Goal: Task Accomplishment & Management: Complete application form

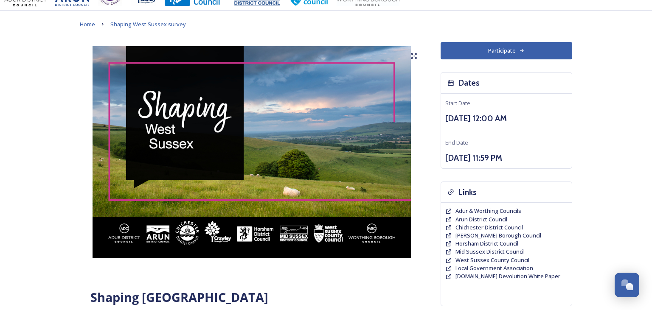
scroll to position [21, 0]
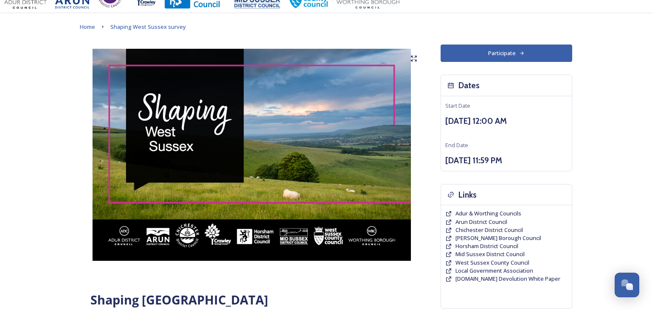
click at [514, 52] on button "Participate" at bounding box center [505, 53] width 131 height 17
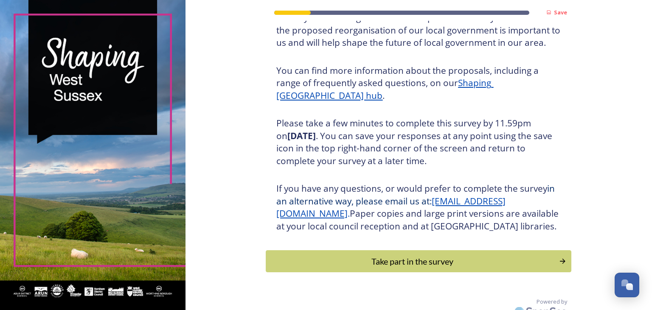
scroll to position [97, 0]
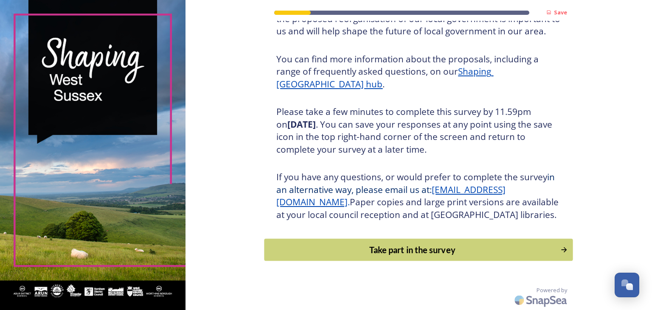
click at [430, 246] on div "Take part in the survey" at bounding box center [412, 249] width 287 height 13
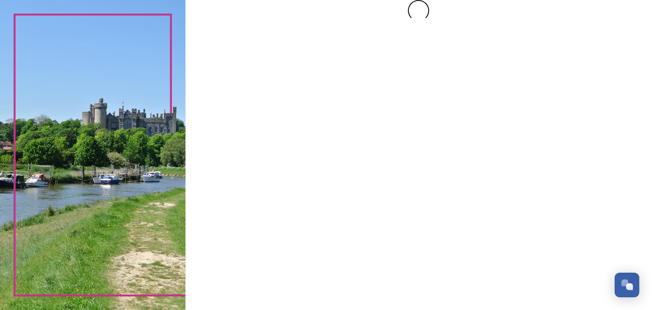
scroll to position [0, 0]
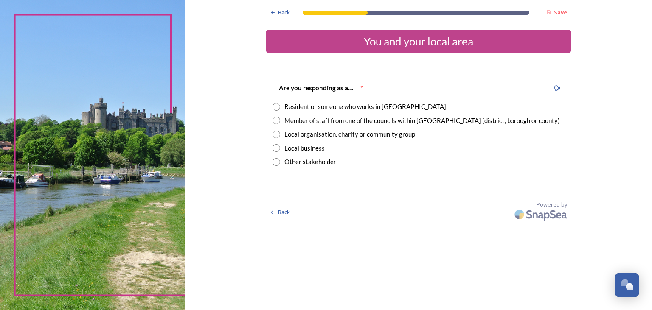
click at [278, 106] on input "radio" at bounding box center [276, 107] width 8 height 8
radio input "true"
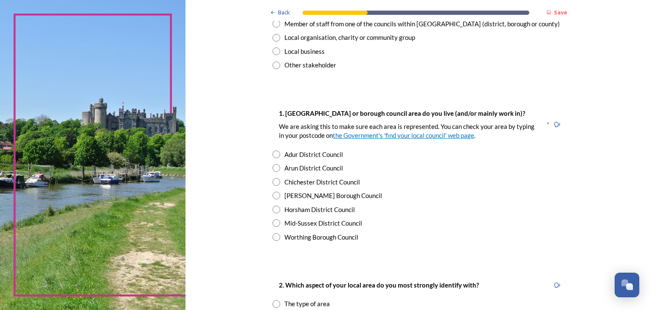
scroll to position [98, 0]
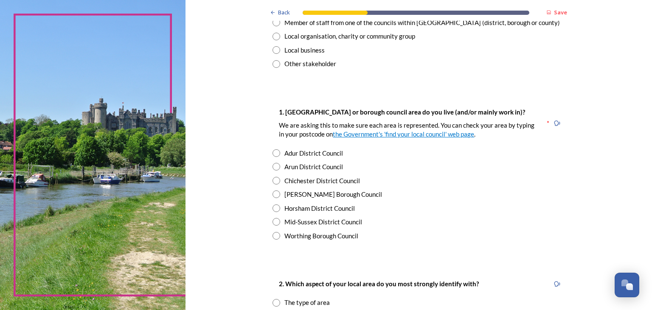
click at [277, 152] on input "radio" at bounding box center [276, 153] width 8 height 8
radio input "true"
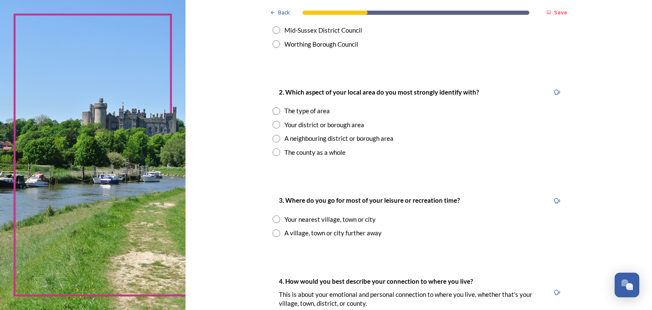
scroll to position [291, 0]
click at [274, 123] on input "radio" at bounding box center [276, 124] width 8 height 8
radio input "true"
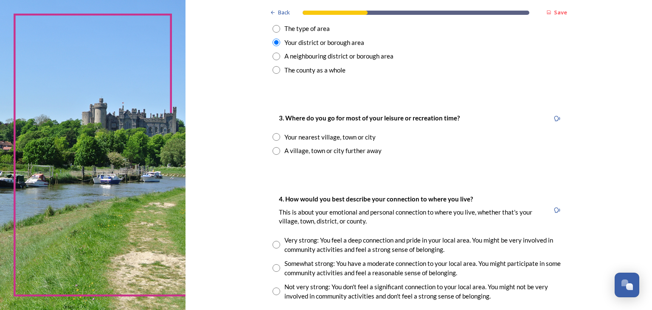
scroll to position [374, 0]
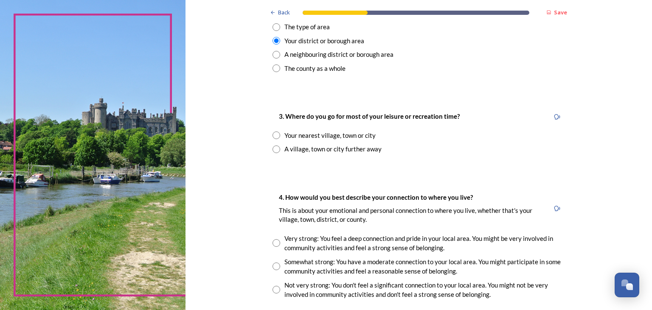
click at [274, 137] on input "radio" at bounding box center [276, 135] width 8 height 8
radio input "true"
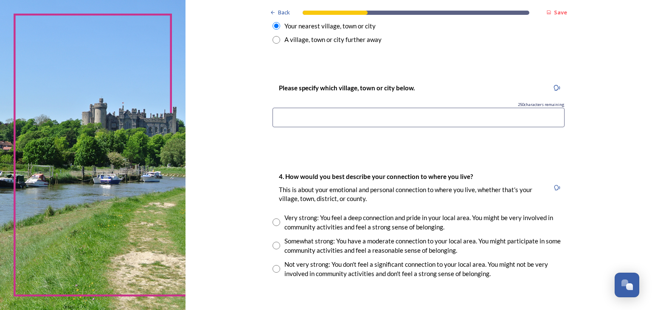
scroll to position [485, 0]
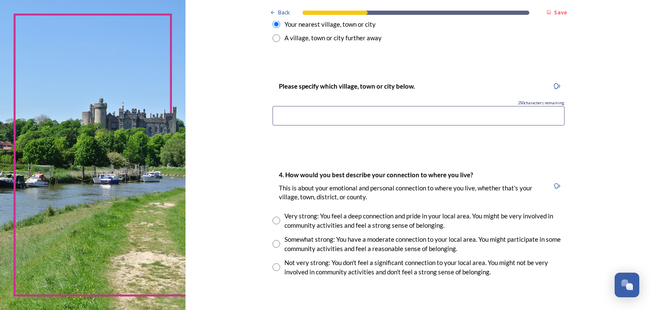
click at [303, 117] on input at bounding box center [418, 116] width 292 height 20
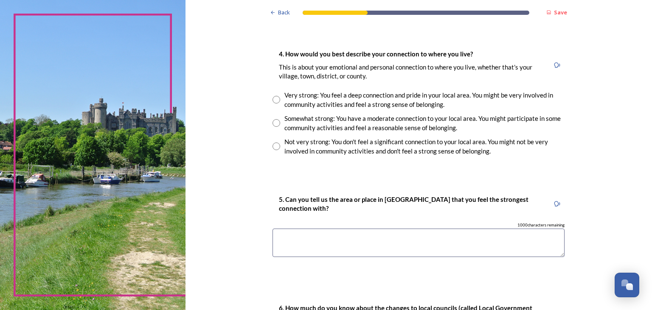
scroll to position [605, 0]
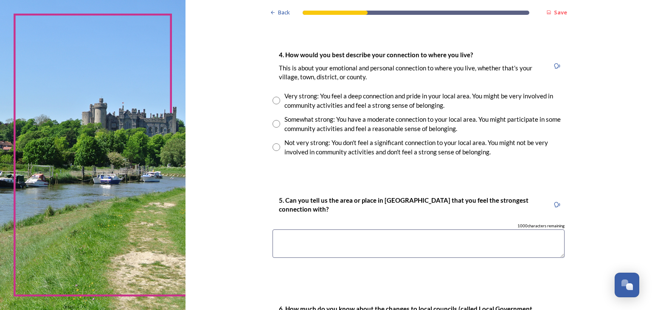
type input "Adur"
click at [282, 99] on div "Very strong: You feel a deep connection and pride in your local area. You might…" at bounding box center [418, 100] width 292 height 19
radio input "true"
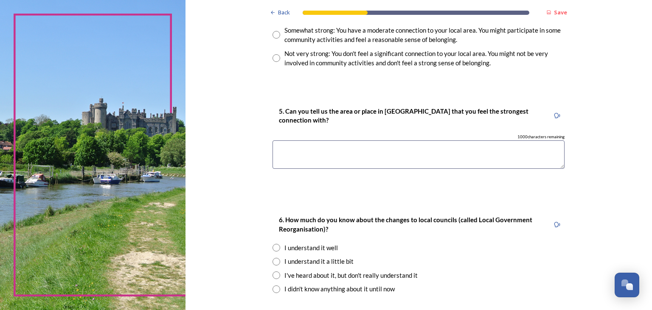
scroll to position [694, 0]
click at [294, 147] on textarea at bounding box center [418, 154] width 292 height 28
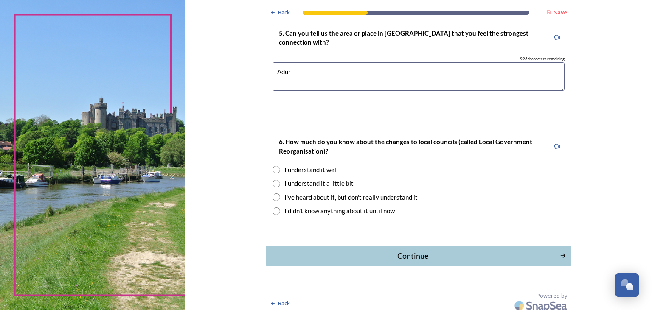
scroll to position [772, 0]
type textarea "Adur"
click at [275, 165] on input "radio" at bounding box center [276, 169] width 8 height 8
radio input "true"
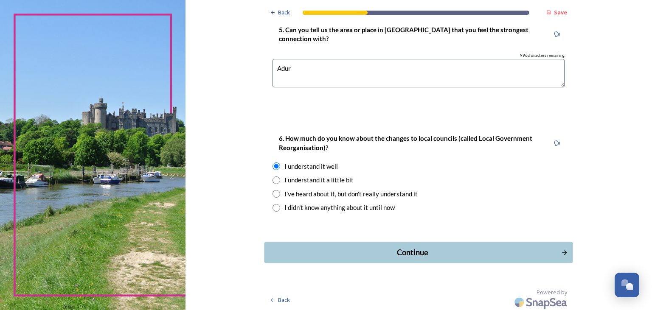
click at [425, 253] on div "Continue" at bounding box center [412, 252] width 287 height 11
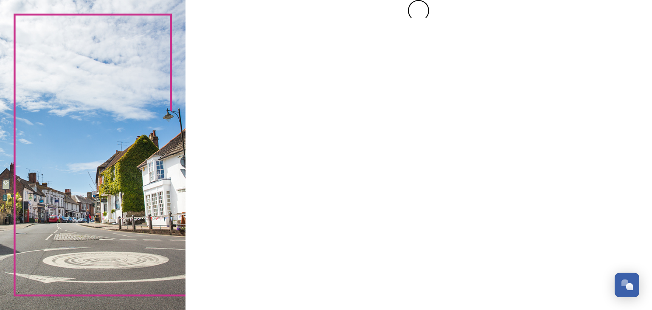
scroll to position [0, 0]
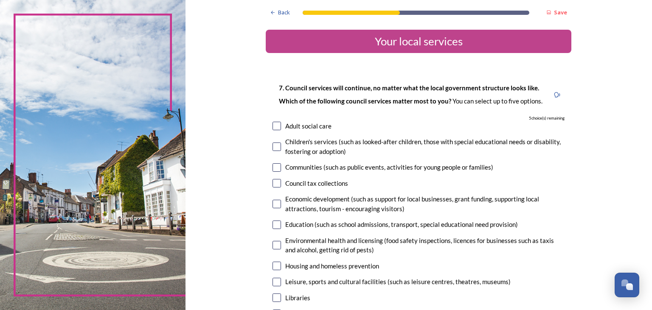
click at [278, 124] on input "checkbox" at bounding box center [276, 126] width 8 height 8
checkbox input "true"
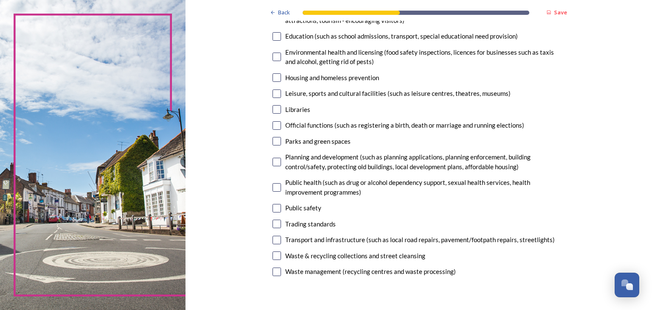
scroll to position [188, 0]
click at [283, 257] on div "Waste & recycling collections and street cleansing" at bounding box center [418, 256] width 292 height 10
checkbox input "true"
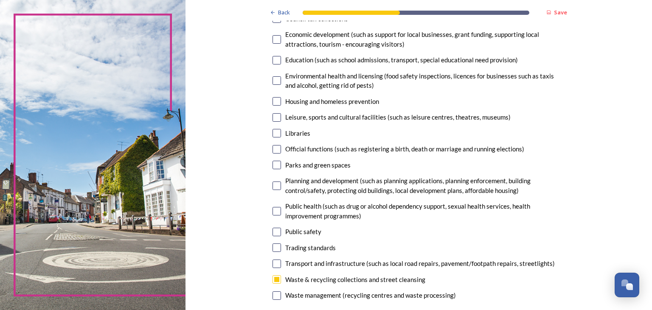
scroll to position [165, 0]
click at [282, 297] on div "Waste management (recycling centres and waste processing)" at bounding box center [418, 295] width 292 height 10
checkbox input "true"
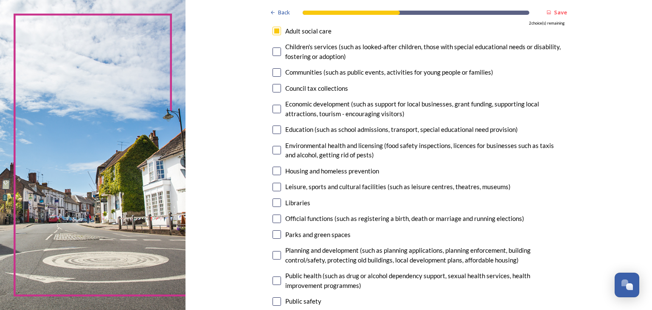
scroll to position [95, 0]
click at [281, 34] on input "checkbox" at bounding box center [276, 31] width 8 height 8
checkbox input "false"
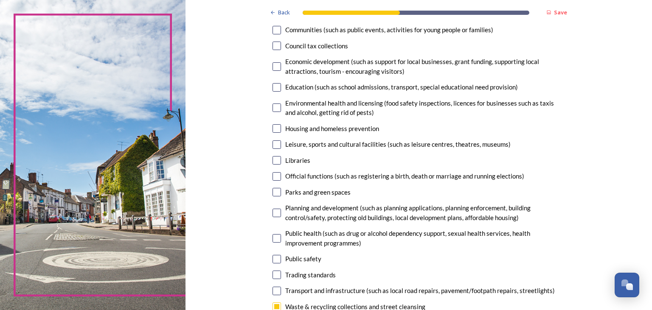
scroll to position [137, 0]
click at [278, 89] on input "checkbox" at bounding box center [276, 88] width 8 height 8
checkbox input "true"
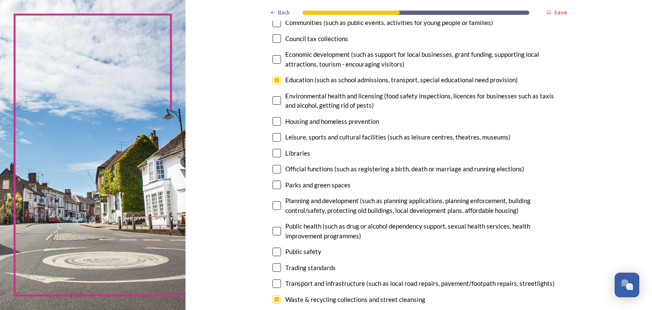
scroll to position [145, 0]
click at [281, 102] on input "checkbox" at bounding box center [276, 100] width 8 height 8
checkbox input "true"
click at [280, 208] on input "checkbox" at bounding box center [276, 205] width 8 height 8
checkbox input "true"
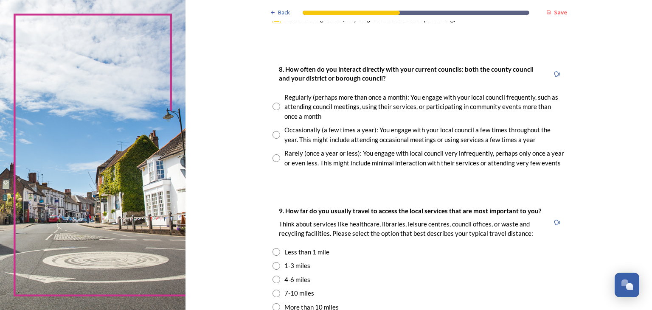
scroll to position [442, 0]
click at [274, 132] on input "radio" at bounding box center [276, 135] width 8 height 8
radio input "true"
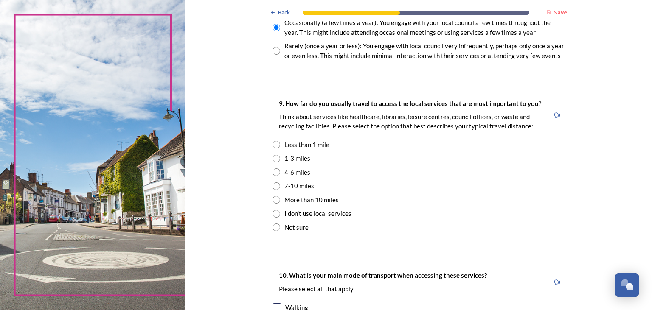
scroll to position [548, 0]
click at [274, 145] on input "radio" at bounding box center [276, 145] width 8 height 8
radio input "true"
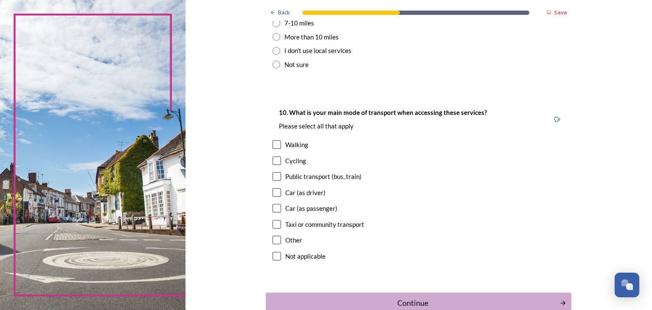
scroll to position [713, 0]
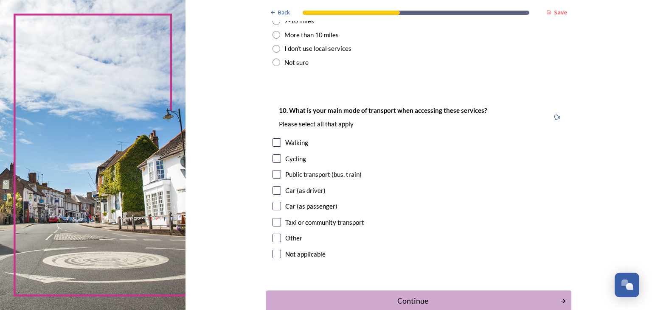
click at [269, 142] on div "10. What is your main mode of transport when accessing these services? Please s…" at bounding box center [418, 183] width 305 height 173
click at [279, 143] on input "checkbox" at bounding box center [276, 142] width 8 height 8
checkbox input "true"
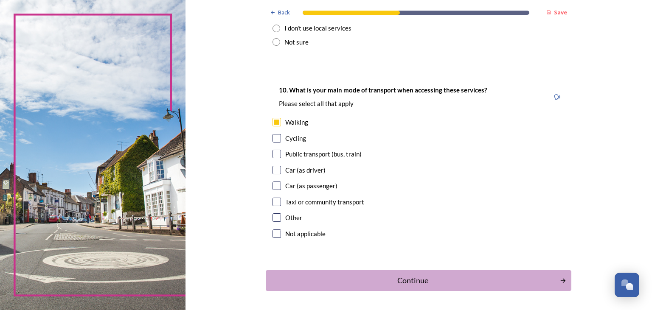
scroll to position [764, 0]
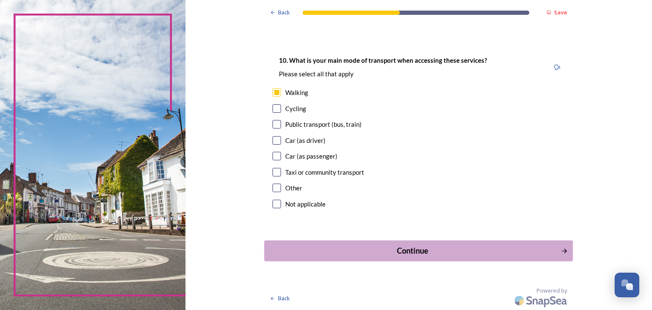
click at [426, 255] on div "Continue" at bounding box center [412, 250] width 287 height 11
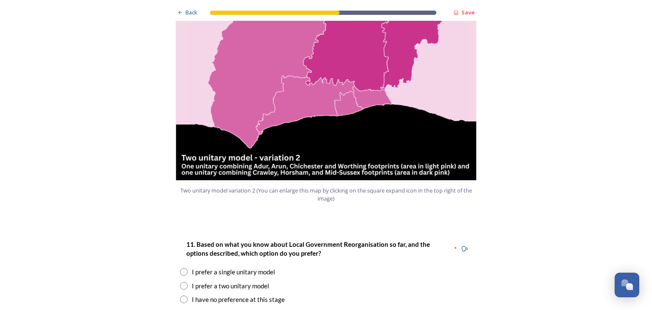
scroll to position [948, 0]
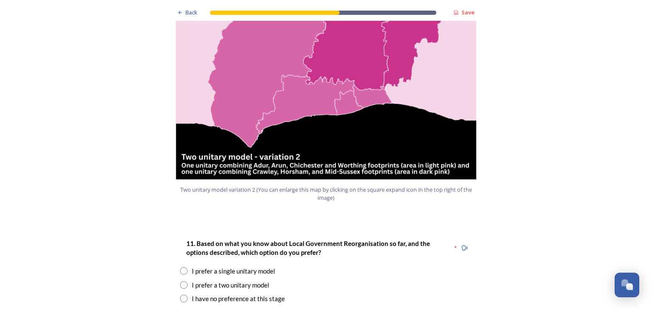
click at [184, 281] on input "radio" at bounding box center [184, 285] width 8 height 8
radio input "true"
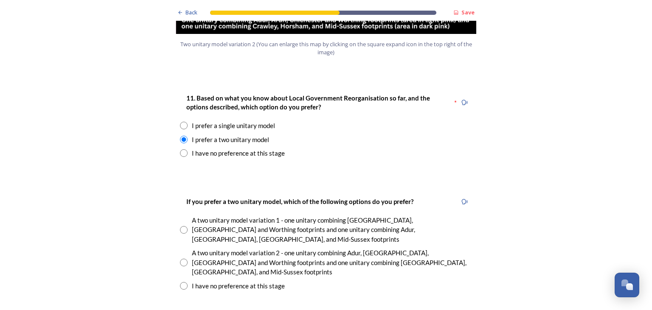
scroll to position [1094, 0]
click at [184, 258] on input "radio" at bounding box center [184, 262] width 8 height 8
radio input "true"
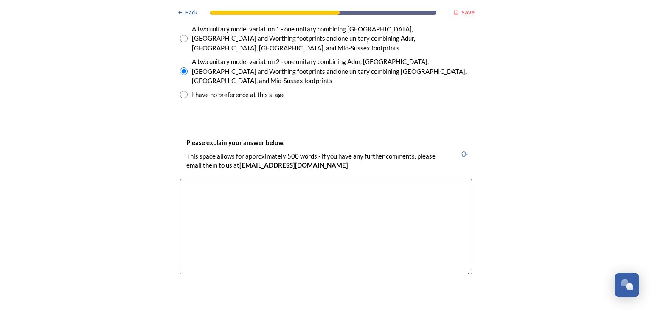
scroll to position [1286, 0]
click at [202, 179] on textarea at bounding box center [326, 226] width 292 height 95
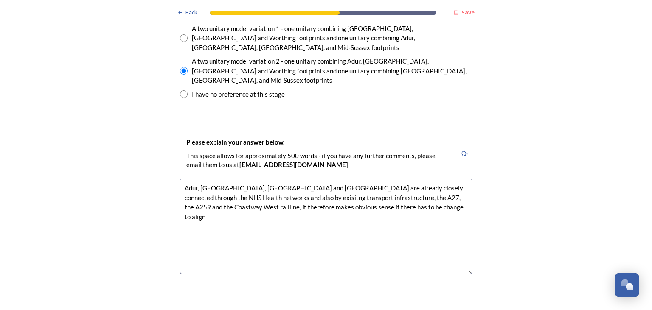
click at [348, 179] on textarea "Adur, [GEOGRAPHIC_DATA], [GEOGRAPHIC_DATA] and [GEOGRAPHIC_DATA] are already cl…" at bounding box center [326, 226] width 292 height 95
click at [232, 179] on textarea "Adur, [GEOGRAPHIC_DATA], [GEOGRAPHIC_DATA] and [GEOGRAPHIC_DATA] are already cl…" at bounding box center [326, 226] width 292 height 95
click at [415, 179] on textarea "Adur, [GEOGRAPHIC_DATA], [GEOGRAPHIC_DATA] and [GEOGRAPHIC_DATA] are already cl…" at bounding box center [326, 226] width 292 height 95
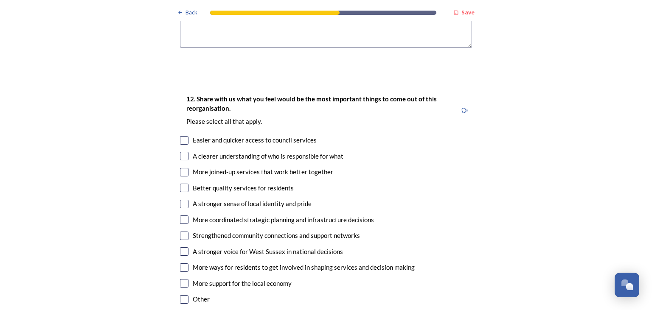
scroll to position [1519, 0]
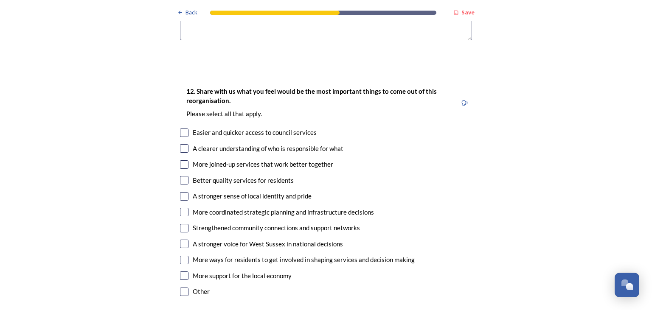
type textarea "Adur, [GEOGRAPHIC_DATA], [GEOGRAPHIC_DATA] and [GEOGRAPHIC_DATA] are already cl…"
click at [186, 129] on input "checkbox" at bounding box center [184, 133] width 8 height 8
checkbox input "true"
click at [182, 144] on input "checkbox" at bounding box center [184, 148] width 8 height 8
checkbox input "true"
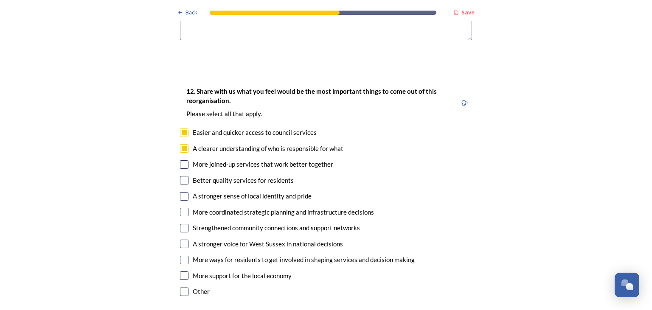
click at [184, 160] on input "checkbox" at bounding box center [184, 164] width 8 height 8
checkbox input "true"
click at [185, 176] on input "checkbox" at bounding box center [184, 180] width 8 height 8
checkbox input "true"
click at [185, 192] on input "checkbox" at bounding box center [184, 196] width 8 height 8
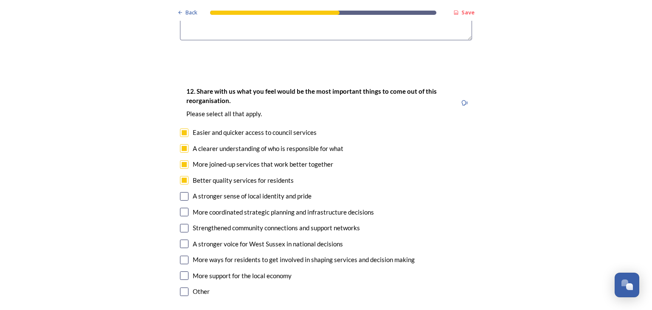
checkbox input "true"
click at [182, 208] on input "checkbox" at bounding box center [184, 212] width 8 height 8
checkbox input "true"
click at [182, 224] on input "checkbox" at bounding box center [184, 228] width 8 height 8
checkbox input "true"
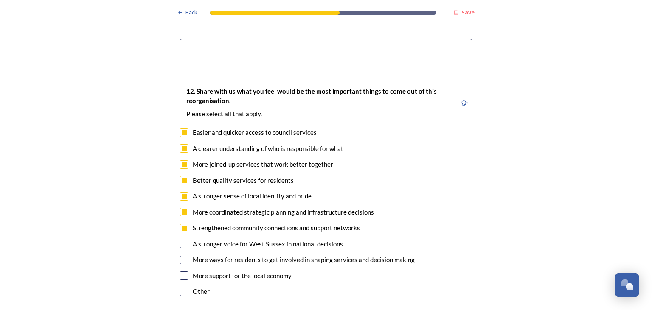
click at [185, 240] on input "checkbox" at bounding box center [184, 244] width 8 height 8
checkbox input "true"
click at [183, 256] on input "checkbox" at bounding box center [184, 260] width 8 height 8
checkbox input "true"
click at [183, 271] on input "checkbox" at bounding box center [184, 275] width 8 height 8
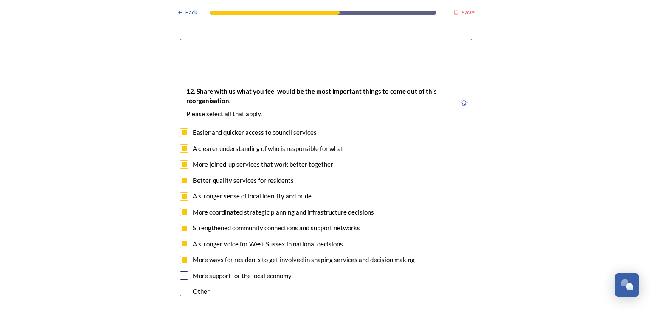
checkbox input "true"
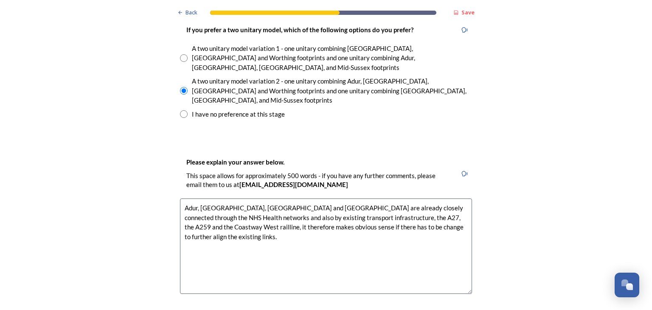
scroll to position [1270, 0]
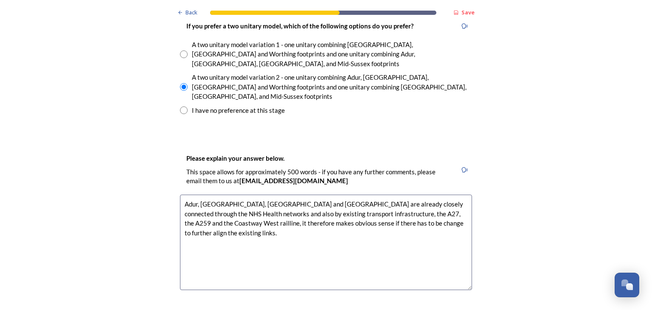
click at [430, 195] on textarea "Adur, [GEOGRAPHIC_DATA], [GEOGRAPHIC_DATA] and [GEOGRAPHIC_DATA] are already cl…" at bounding box center [326, 242] width 292 height 95
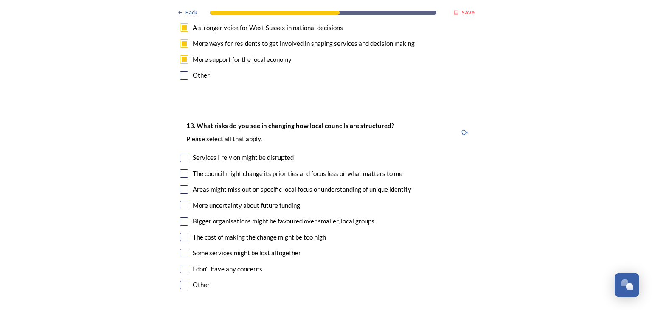
scroll to position [1737, 0]
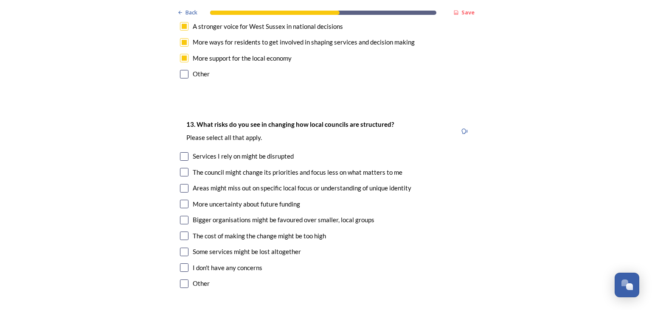
type textarea "Adur, [GEOGRAPHIC_DATA], [GEOGRAPHIC_DATA] and [GEOGRAPHIC_DATA] are already cl…"
click at [185, 152] on input "checkbox" at bounding box center [184, 156] width 8 height 8
checkbox input "true"
click at [186, 168] on input "checkbox" at bounding box center [184, 172] width 8 height 8
checkbox input "true"
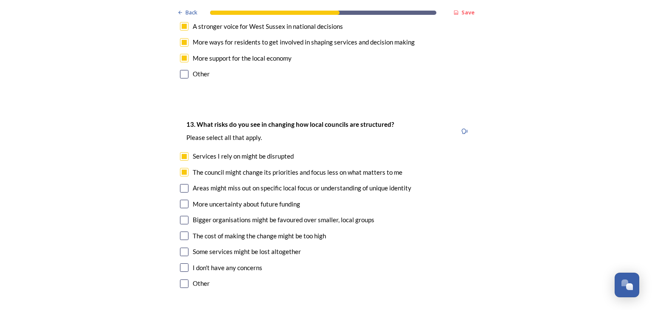
click at [185, 184] on input "checkbox" at bounding box center [184, 188] width 8 height 8
checkbox input "true"
click at [185, 152] on div "13. What risks do you see in changing how local councils are structured? ﻿Pleas…" at bounding box center [325, 205] width 305 height 188
click at [185, 200] on input "checkbox" at bounding box center [184, 204] width 8 height 8
checkbox input "true"
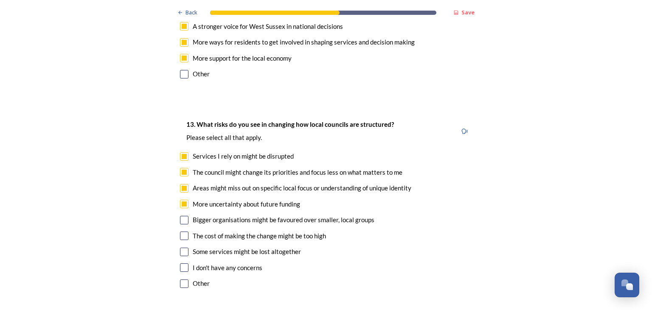
click at [185, 216] on input "checkbox" at bounding box center [184, 220] width 8 height 8
checkbox input "true"
click at [185, 232] on input "checkbox" at bounding box center [184, 236] width 8 height 8
checkbox input "true"
click at [184, 248] on input "checkbox" at bounding box center [184, 252] width 8 height 8
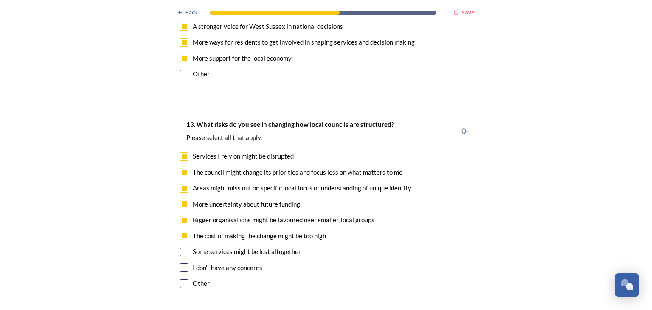
checkbox input "true"
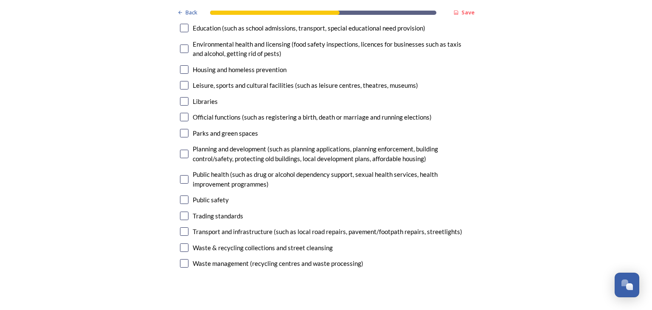
scroll to position [2197, 0]
click at [184, 260] on input "checkbox" at bounding box center [184, 264] width 8 height 8
checkbox input "true"
click at [186, 244] on input "checkbox" at bounding box center [184, 248] width 8 height 8
checkbox input "true"
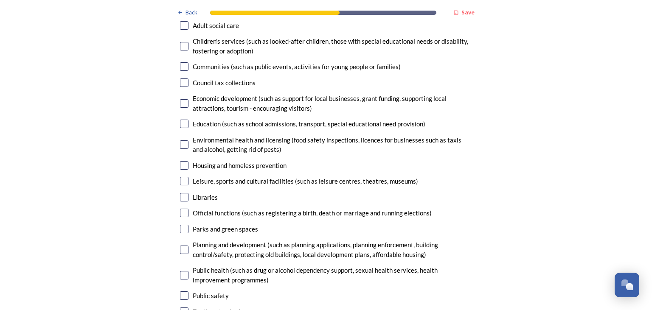
scroll to position [2098, 0]
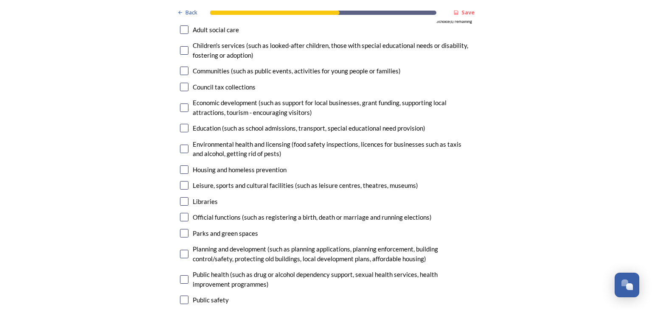
click at [185, 89] on div "14. Council services will continue, no matter what the local government structu…" at bounding box center [325, 170] width 305 height 420
click at [188, 123] on div "Education (such as school admissions, transport, special educational need provi…" at bounding box center [326, 128] width 292 height 10
checkbox input "true"
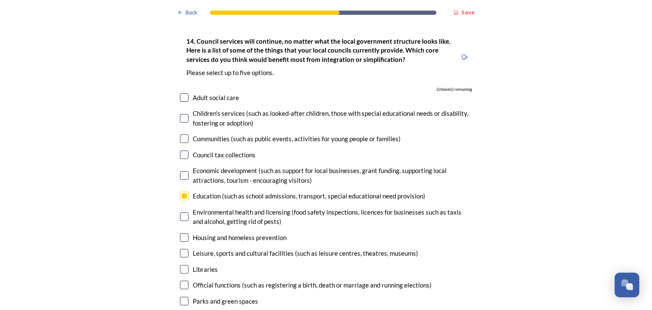
scroll to position [2032, 0]
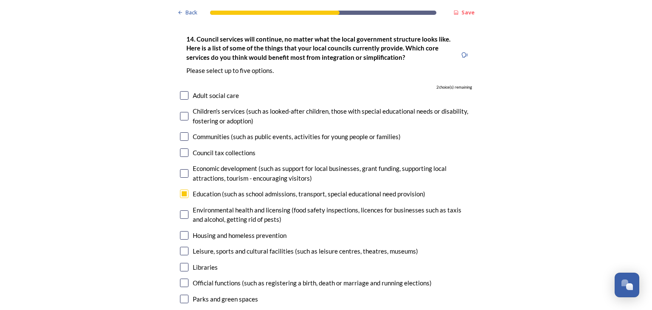
checkbox input "true"
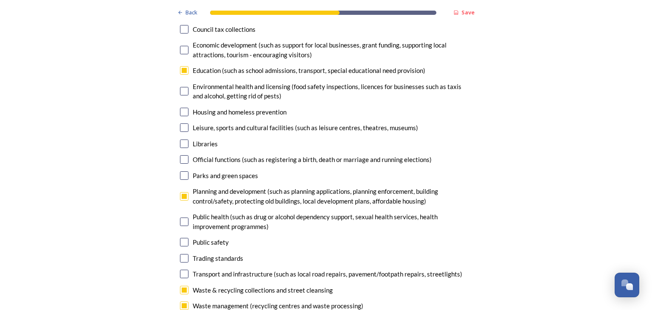
scroll to position [2154, 0]
click at [182, 218] on input "checkbox" at bounding box center [184, 222] width 8 height 8
click at [187, 218] on input "checkbox" at bounding box center [184, 222] width 8 height 8
checkbox input "false"
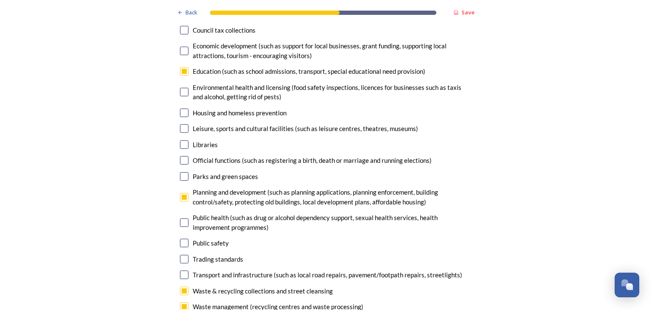
click at [185, 271] on input "checkbox" at bounding box center [184, 275] width 8 height 8
checkbox input "true"
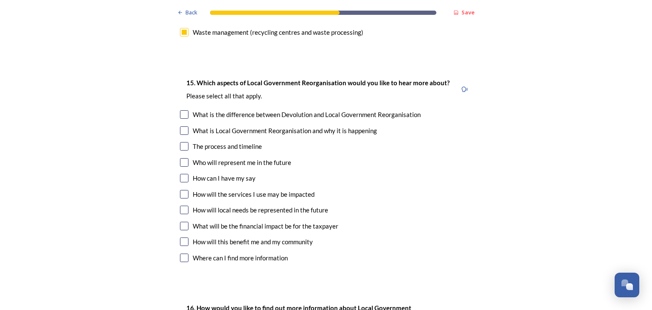
scroll to position [2425, 0]
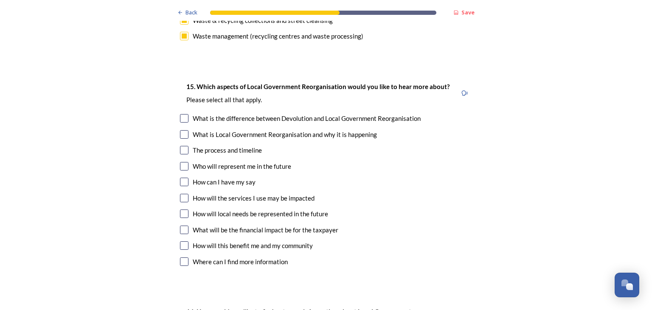
click at [190, 79] on div "15. Which aspects of Local Government Reorganisation would you like to hear mor…" at bounding box center [325, 175] width 305 height 204
click at [187, 114] on input "checkbox" at bounding box center [184, 118] width 8 height 8
checkbox input "true"
click at [190, 94] on div "15. Which aspects of Local Government Reorganisation would you like to hear mor…" at bounding box center [325, 175] width 305 height 204
click at [185, 130] on input "checkbox" at bounding box center [184, 134] width 8 height 8
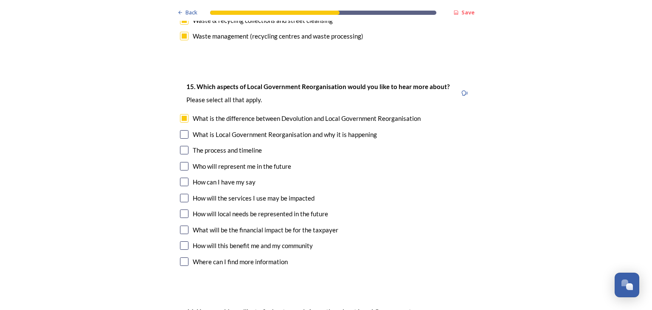
checkbox input "true"
click at [187, 146] on input "checkbox" at bounding box center [184, 150] width 8 height 8
checkbox input "true"
click at [188, 126] on div "15. Which aspects of Local Government Reorganisation would you like to hear mor…" at bounding box center [325, 175] width 305 height 204
click at [187, 162] on input "checkbox" at bounding box center [184, 166] width 8 height 8
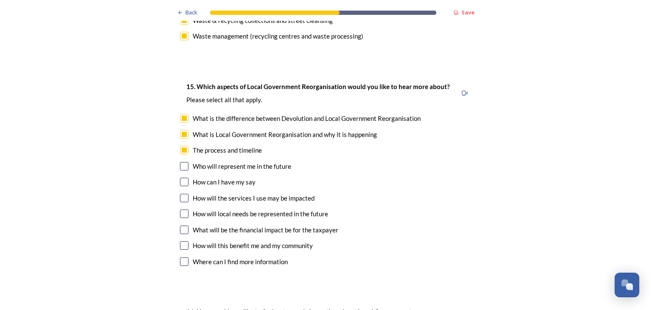
checkbox input "true"
click at [187, 178] on input "checkbox" at bounding box center [184, 182] width 8 height 8
checkbox input "true"
click at [187, 193] on div "How will the services I use may be impacted" at bounding box center [326, 198] width 292 height 10
checkbox input "true"
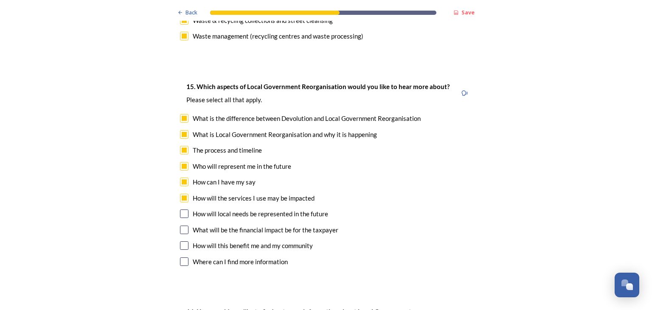
click at [187, 209] on div "How will local needs be represented in the future" at bounding box center [326, 214] width 292 height 10
checkbox input "true"
click at [189, 225] on div "What will be the financial impact be for the taxpayer" at bounding box center [326, 230] width 292 height 10
checkbox input "true"
click at [188, 241] on input "checkbox" at bounding box center [184, 245] width 8 height 8
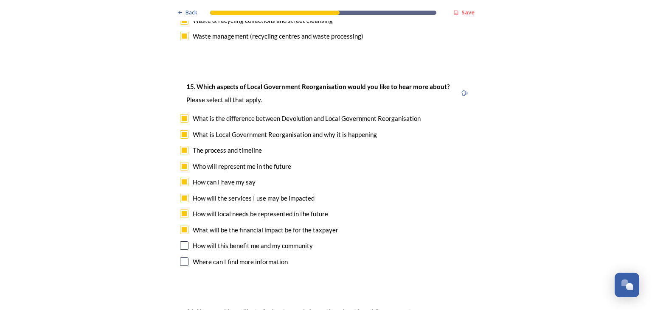
checkbox input "true"
click at [190, 257] on div "Where can I find more information" at bounding box center [326, 262] width 292 height 10
checkbox input "true"
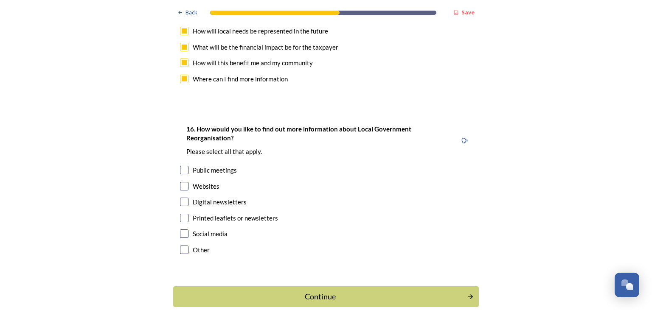
scroll to position [2607, 0]
click at [186, 166] on input "checkbox" at bounding box center [184, 170] width 8 height 8
checkbox input "true"
click at [186, 182] on input "checkbox" at bounding box center [184, 186] width 8 height 8
checkbox input "true"
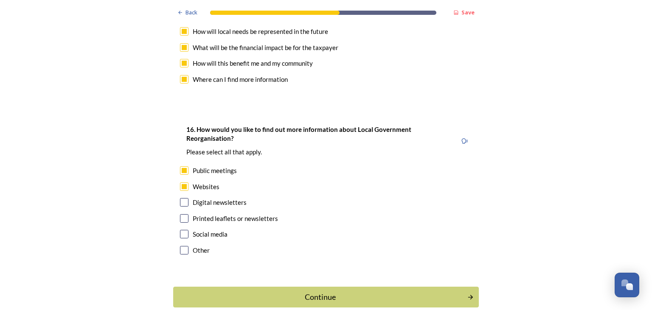
click at [187, 198] on div "Digital newsletters" at bounding box center [326, 203] width 292 height 10
checkbox input "true"
click at [190, 178] on div "16. How would you like to find out more information about Local Government Reor…" at bounding box center [325, 191] width 305 height 150
click at [188, 214] on div "Printed leaflets or newsletters" at bounding box center [326, 219] width 292 height 10
checkbox input "true"
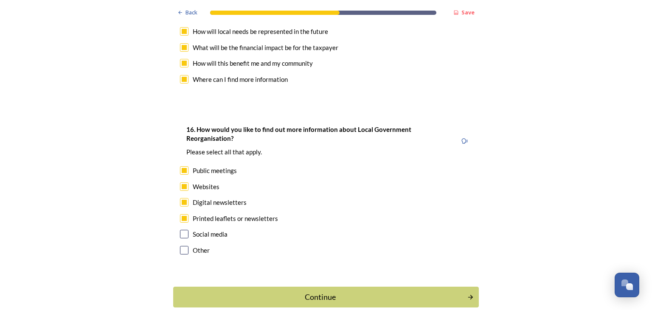
click at [186, 230] on input "checkbox" at bounding box center [184, 234] width 8 height 8
checkbox input "true"
click at [333, 291] on div "Continue" at bounding box center [319, 296] width 287 height 11
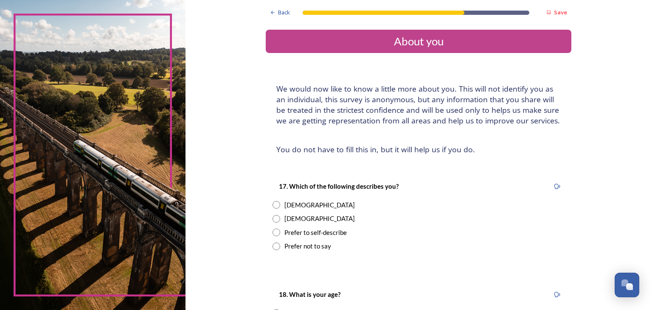
click at [279, 224] on div "17. Which of the following describes you? [DEMOGRAPHIC_DATA] [DEMOGRAPHIC_DATA]…" at bounding box center [418, 216] width 305 height 87
click at [275, 217] on input "radio" at bounding box center [276, 219] width 8 height 8
radio input "true"
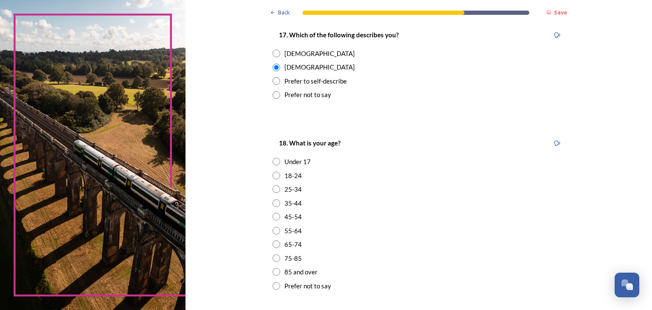
scroll to position [152, 0]
click at [277, 245] on input "radio" at bounding box center [276, 244] width 8 height 8
radio input "true"
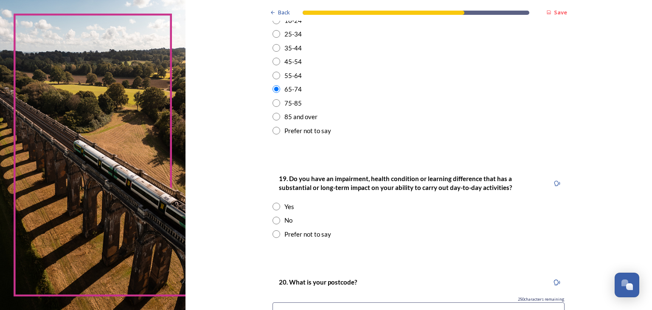
scroll to position [309, 0]
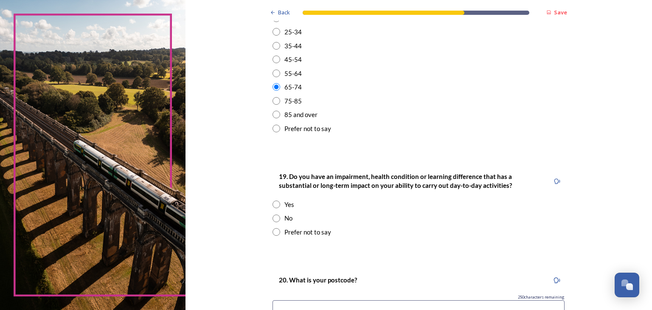
click at [283, 219] on div "No" at bounding box center [418, 218] width 292 height 10
radio input "true"
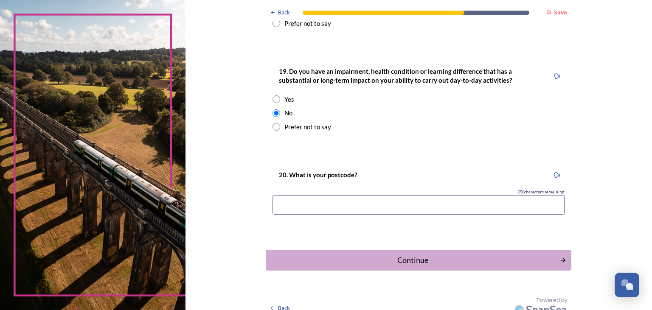
scroll to position [418, 0]
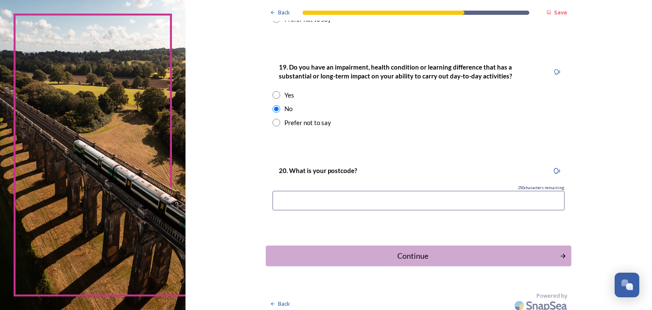
click at [316, 202] on input at bounding box center [418, 201] width 292 height 20
click at [292, 207] on input "BN" at bounding box center [418, 201] width 292 height 20
type input "BN43 [DATE]"
click at [406, 260] on div "Continue" at bounding box center [412, 255] width 287 height 11
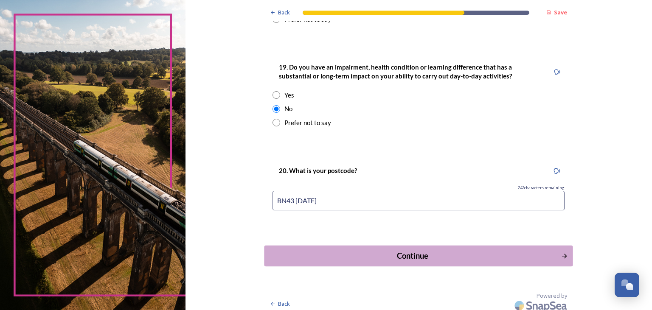
scroll to position [0, 0]
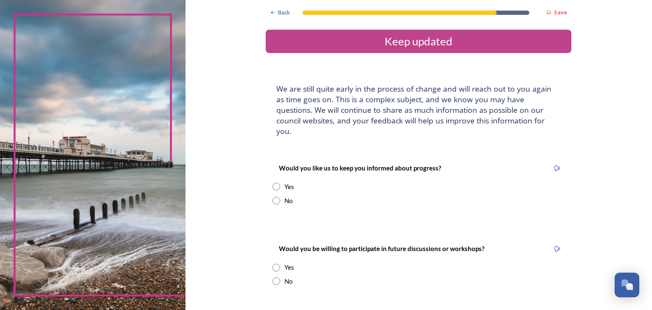
click at [275, 183] on input "radio" at bounding box center [276, 187] width 8 height 8
radio input "true"
click at [315, 263] on input at bounding box center [418, 273] width 292 height 20
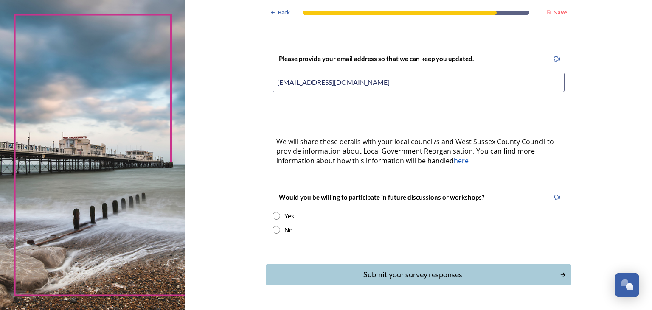
scroll to position [203, 0]
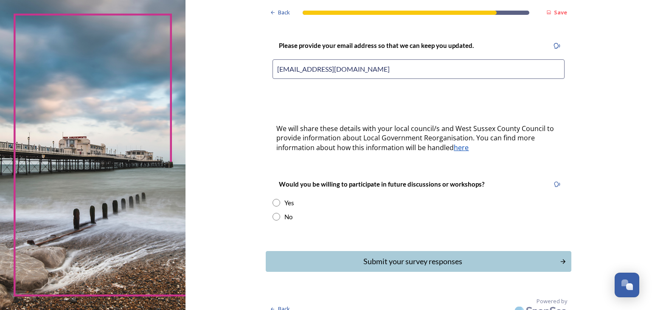
type input "[EMAIL_ADDRESS][DOMAIN_NAME]"
click at [277, 199] on input "radio" at bounding box center [276, 203] width 8 height 8
radio input "true"
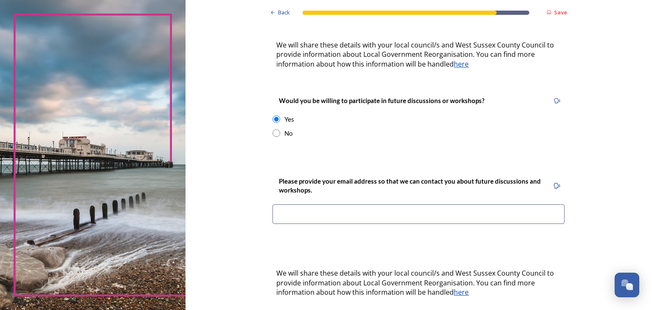
scroll to position [295, 0]
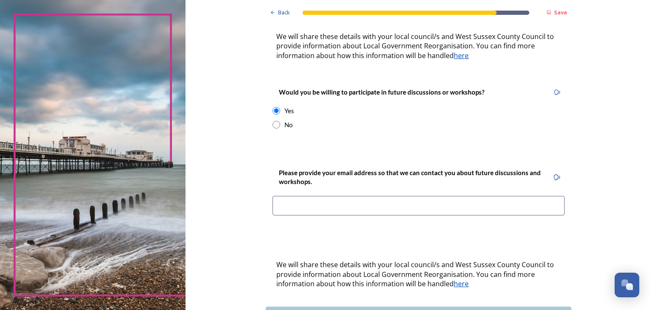
click at [323, 198] on input at bounding box center [418, 206] width 292 height 20
type input "[EMAIL_ADDRESS][DOMAIN_NAME]"
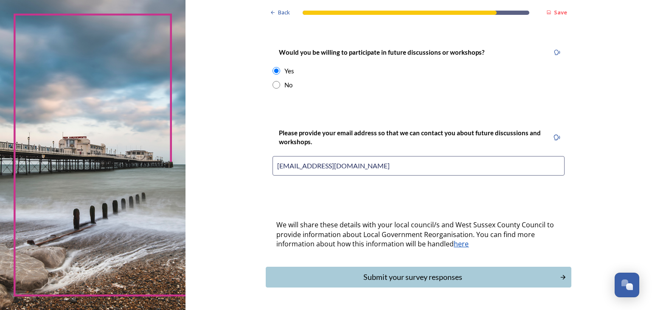
scroll to position [351, 0]
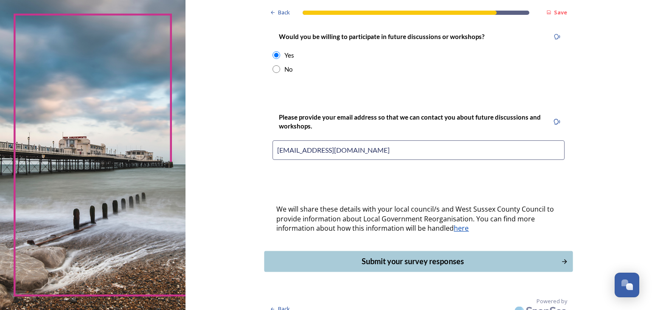
click at [420, 256] on div "Submit your survey responses" at bounding box center [412, 261] width 287 height 11
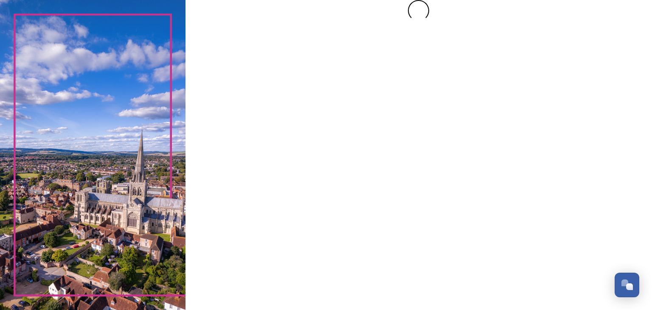
scroll to position [0, 0]
